Goal: Transaction & Acquisition: Book appointment/travel/reservation

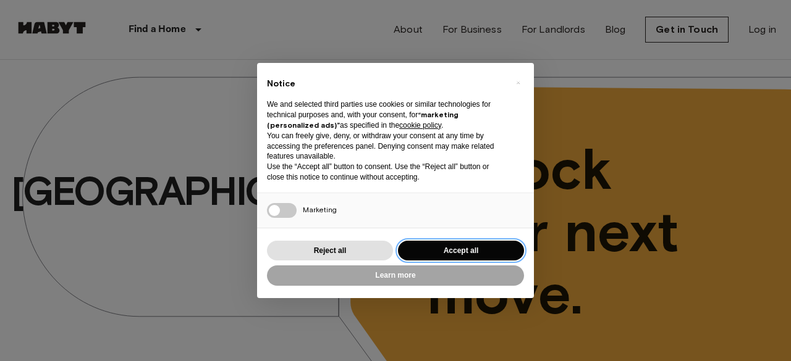
click at [458, 246] on button "Accept all" at bounding box center [461, 251] width 126 height 20
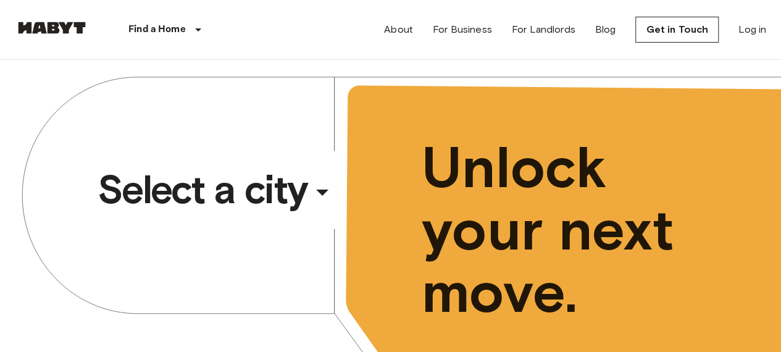
click at [295, 191] on div "​" at bounding box center [338, 202] width 127 height 25
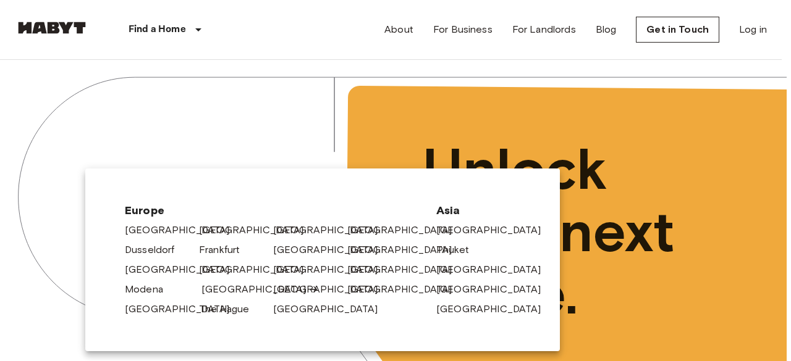
click at [216, 292] on link "[GEOGRAPHIC_DATA]" at bounding box center [259, 289] width 117 height 15
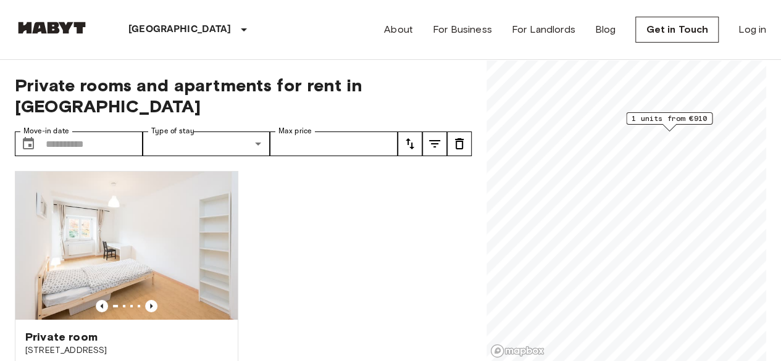
click at [683, 116] on span "1 units from €910" at bounding box center [669, 118] width 75 height 11
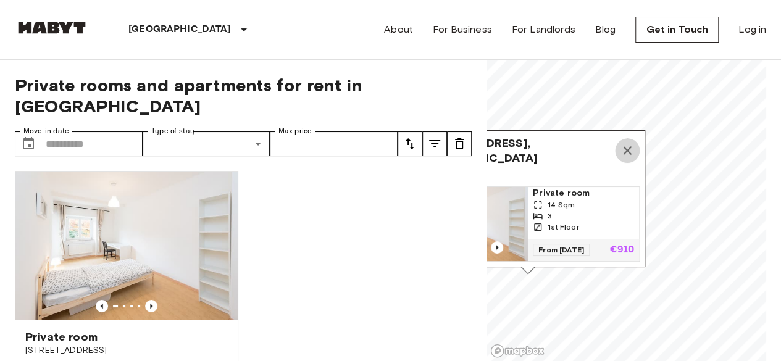
click at [626, 143] on icon "Map marker" at bounding box center [627, 150] width 15 height 15
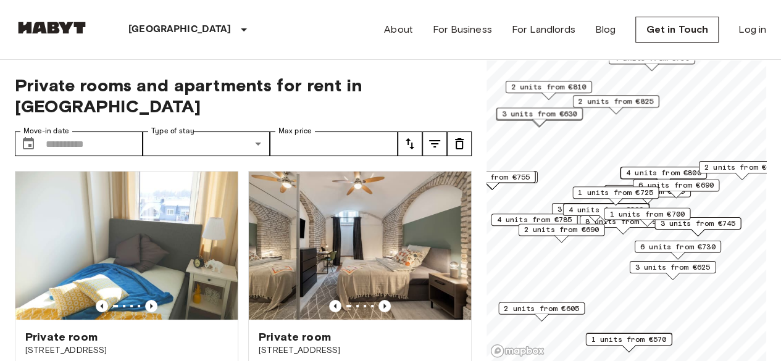
scroll to position [4, 0]
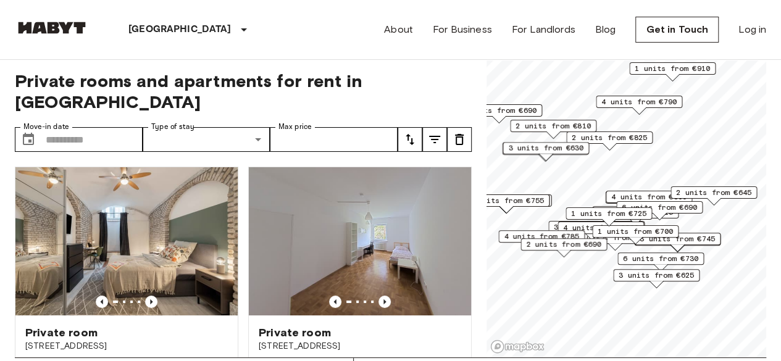
drag, startPoint x: 670, startPoint y: 243, endPoint x: 650, endPoint y: 187, distance: 59.8
click at [650, 191] on span "4 units from €800" at bounding box center [648, 196] width 75 height 11
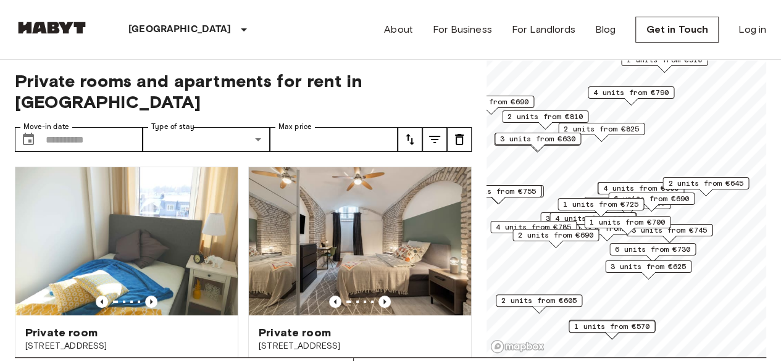
scroll to position [30, 0]
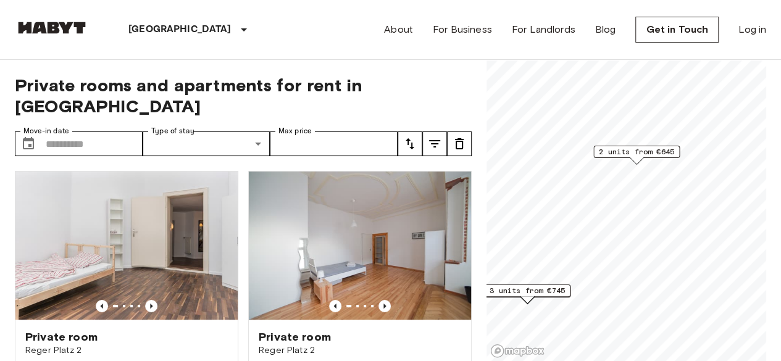
click at [642, 148] on span "2 units from €645" at bounding box center [636, 151] width 75 height 11
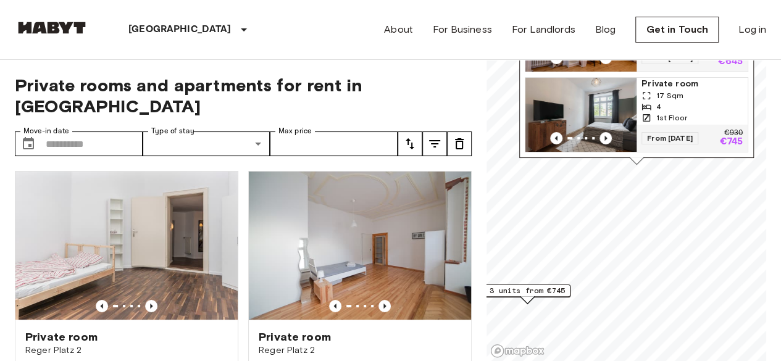
click at [601, 109] on img "Map marker" at bounding box center [581, 115] width 111 height 74
click at [424, 104] on div "Private rooms and apartments for rent in [GEOGRAPHIC_DATA] Move-in date ​ Move-…" at bounding box center [243, 211] width 457 height 302
click at [93, 132] on input "Move-in date" at bounding box center [94, 144] width 97 height 25
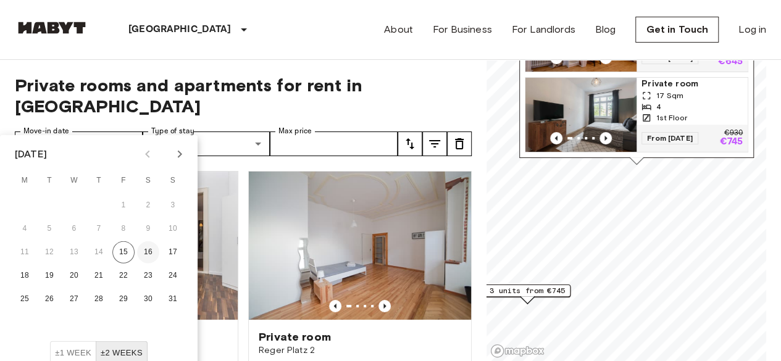
scroll to position [52, 0]
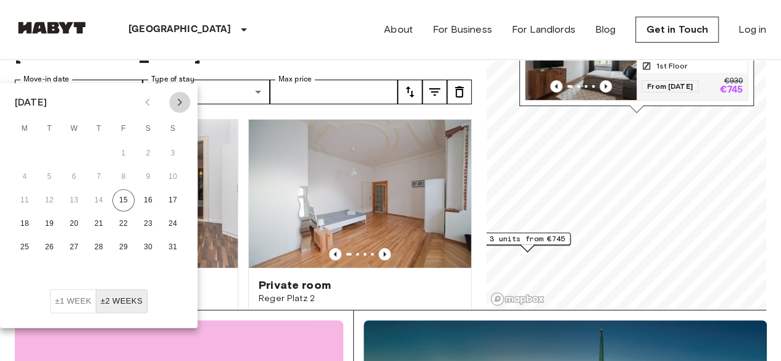
click at [188, 102] on button "Next month" at bounding box center [179, 102] width 21 height 21
click at [74, 153] on button "1" at bounding box center [74, 154] width 22 height 22
type input "**********"
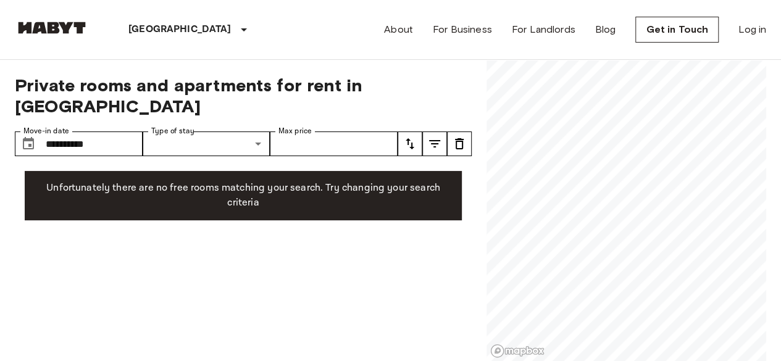
click at [369, 250] on div "**********" at bounding box center [243, 211] width 457 height 302
click at [85, 132] on input "**********" at bounding box center [94, 144] width 97 height 25
